Goal: Information Seeking & Learning: Learn about a topic

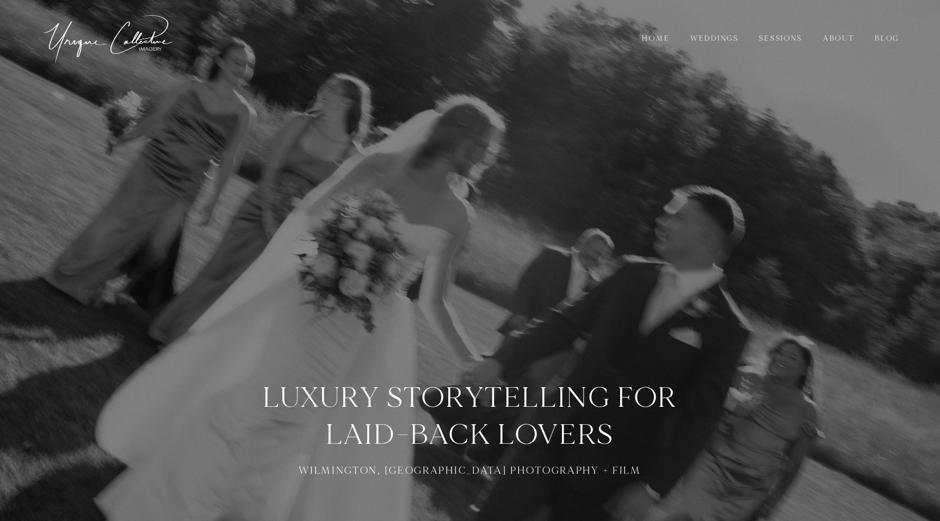
click at [839, 34] on link "About" at bounding box center [838, 39] width 46 height 12
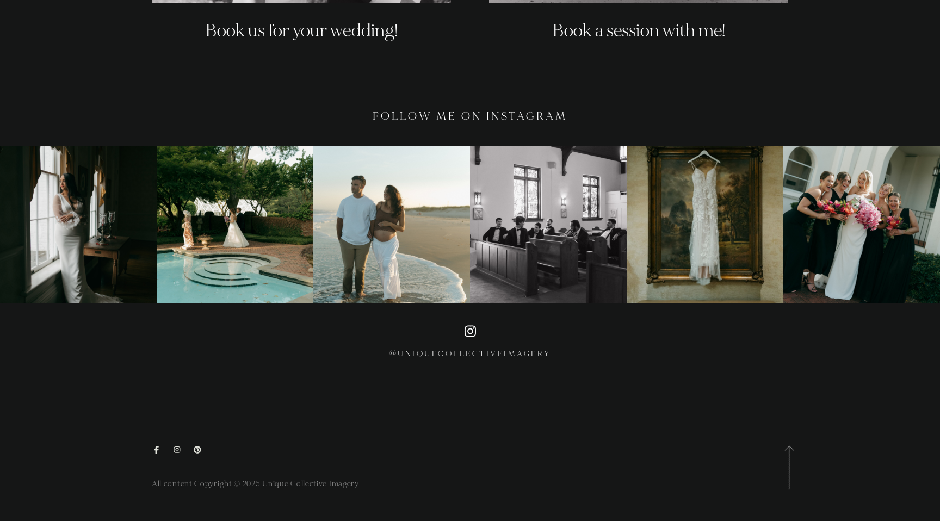
scroll to position [2472, 0]
